Goal: Task Accomplishment & Management: Use online tool/utility

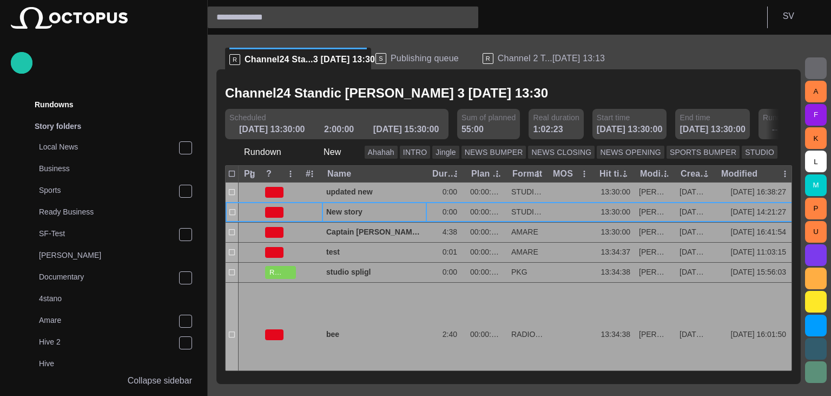
click at [413, 57] on span "Publishing queue" at bounding box center [425, 58] width 68 height 11
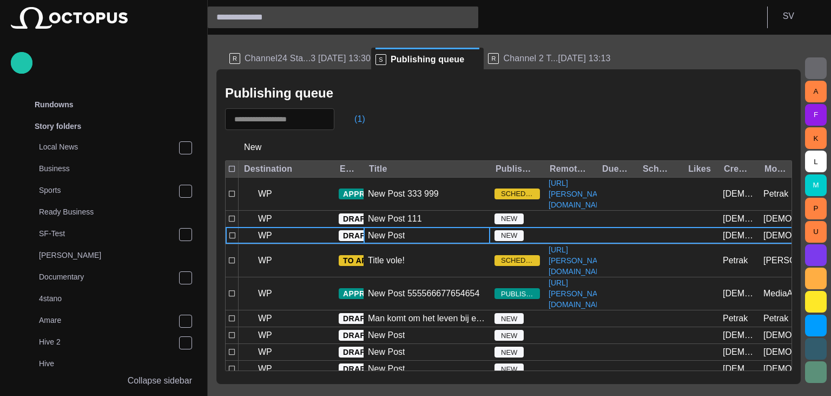
scroll to position [368, 0]
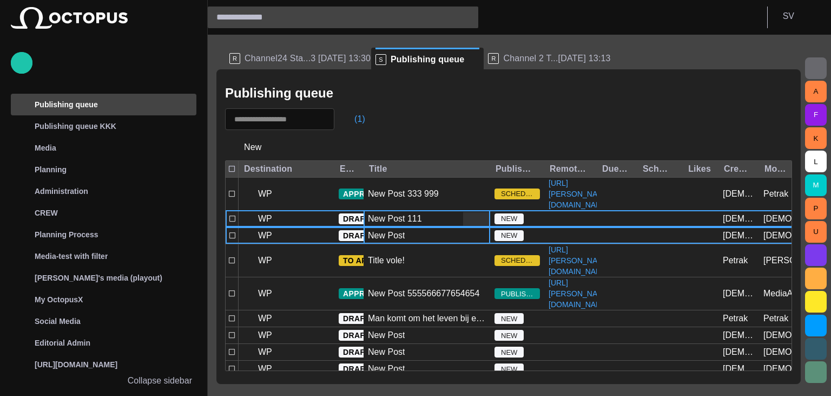
click at [397, 225] on div "New Post 111" at bounding box center [395, 219] width 54 height 12
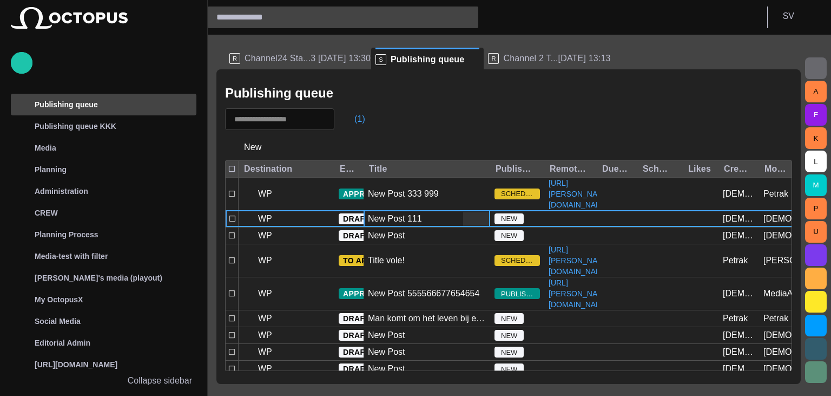
click at [397, 225] on div "New Post 111" at bounding box center [395, 219] width 54 height 12
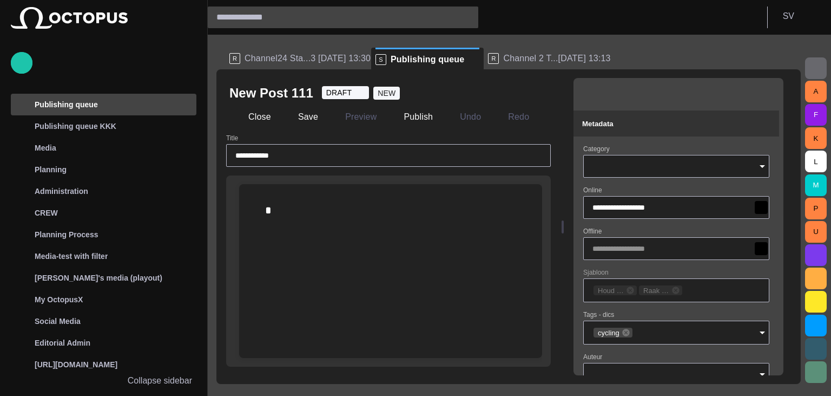
click at [658, 129] on div "Metadata" at bounding box center [676, 123] width 188 height 13
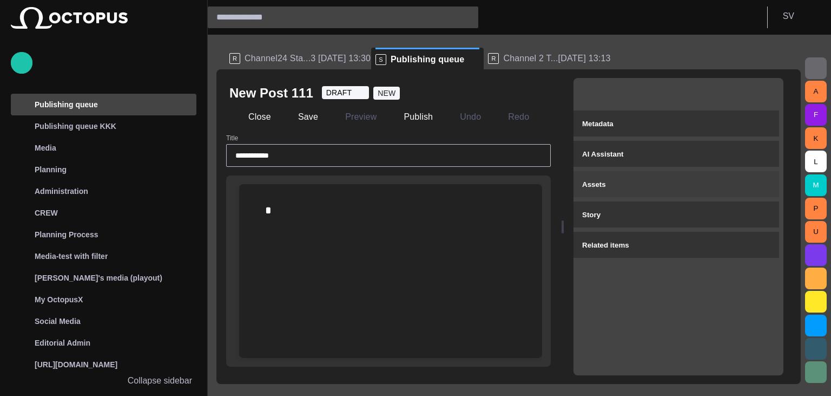
click at [627, 183] on div "Assets" at bounding box center [676, 184] width 188 height 13
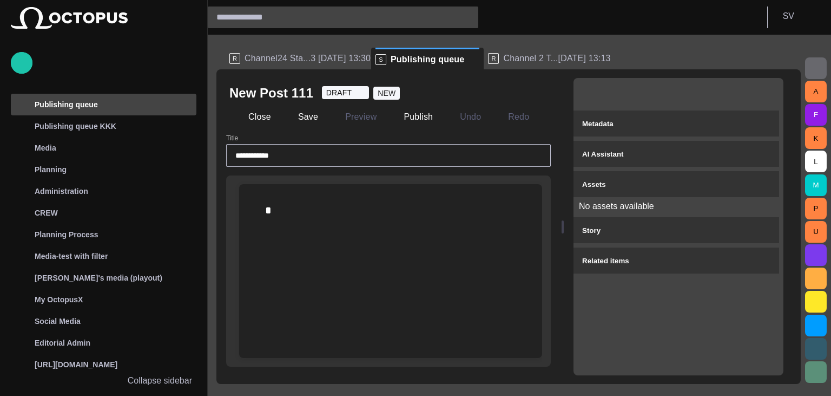
click at [664, 186] on div "Assets" at bounding box center [676, 184] width 188 height 13
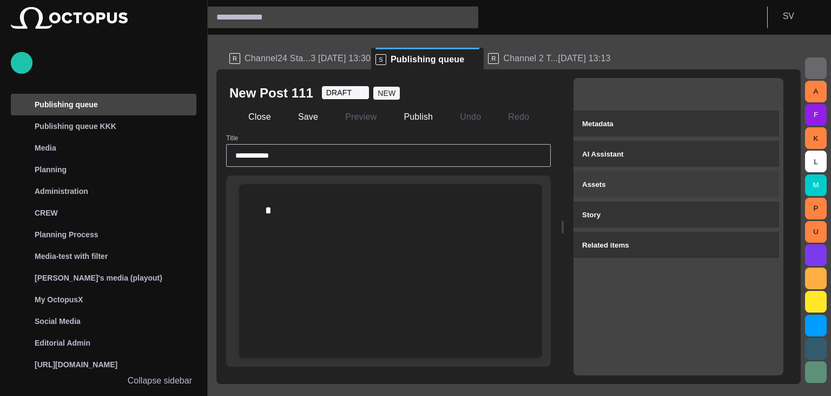
click at [649, 186] on div "Assets" at bounding box center [676, 184] width 188 height 13
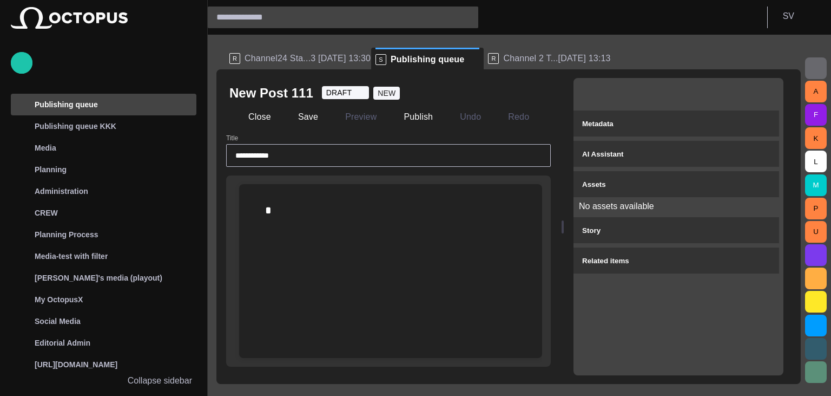
click at [621, 182] on div "Assets" at bounding box center [676, 184] width 188 height 13
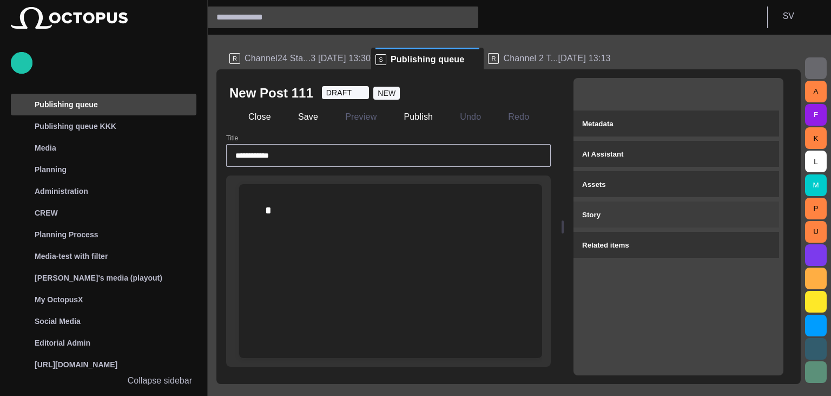
click at [623, 213] on div "Story" at bounding box center [676, 214] width 188 height 13
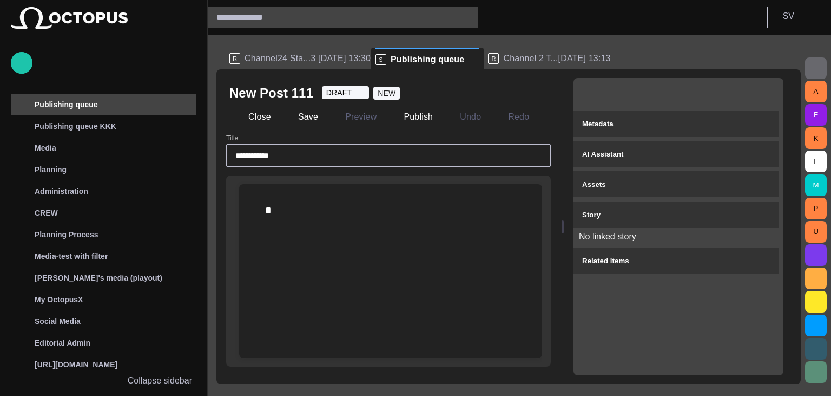
click at [629, 213] on div "Story" at bounding box center [676, 214] width 188 height 13
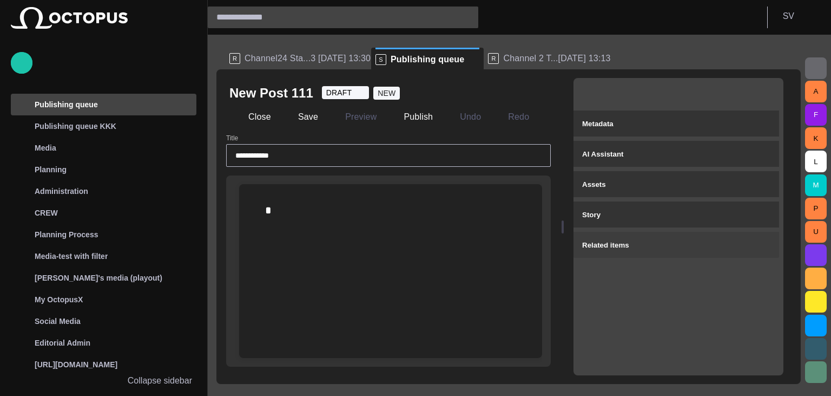
click at [630, 242] on span "Related items" at bounding box center [605, 245] width 47 height 8
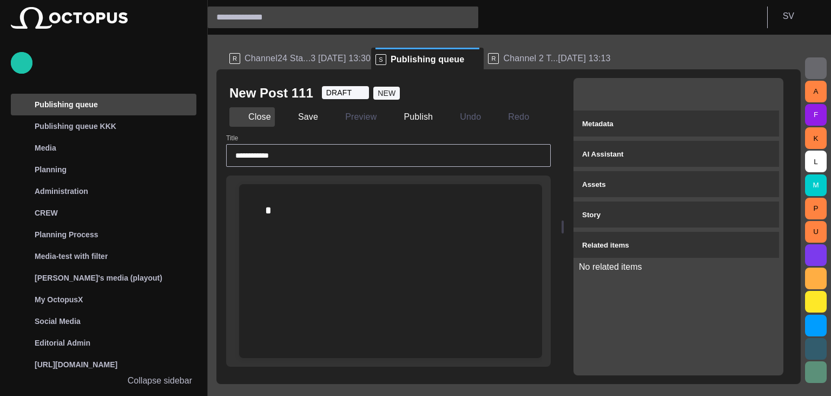
click at [259, 116] on button "Close" at bounding box center [252, 116] width 45 height 19
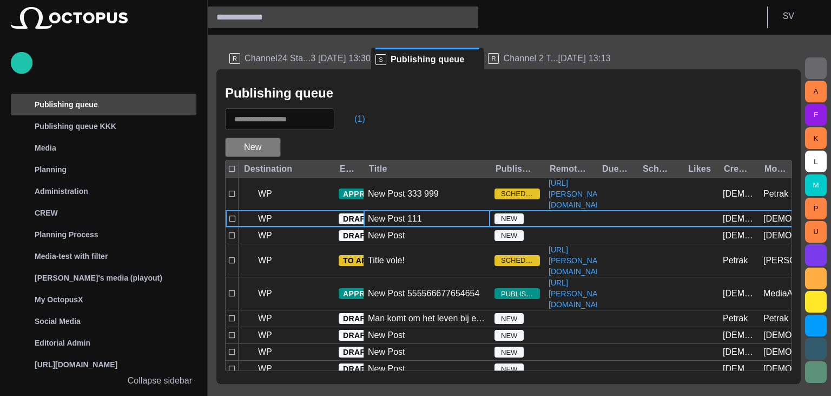
click at [270, 149] on span "button" at bounding box center [271, 147] width 11 height 11
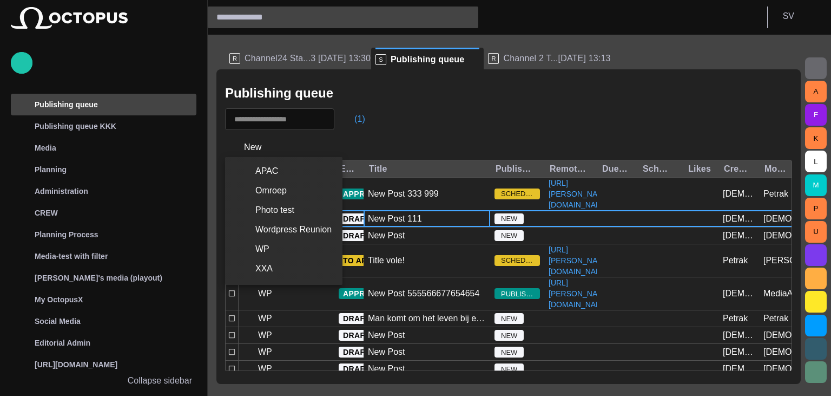
click at [296, 142] on div at bounding box center [415, 198] width 831 height 396
